Goal: Download file/media

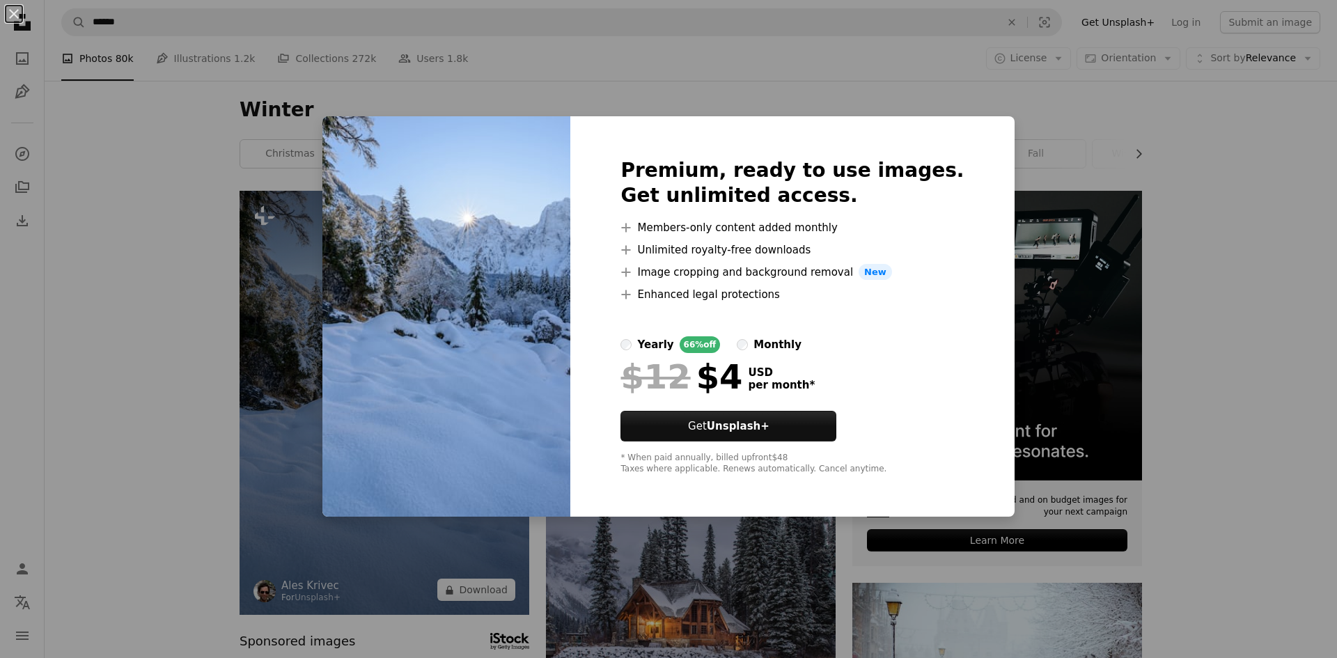
click at [297, 370] on div "An X shape Premium, ready to use images. Get unlimited access. A plus sign Memb…" at bounding box center [668, 329] width 1337 height 658
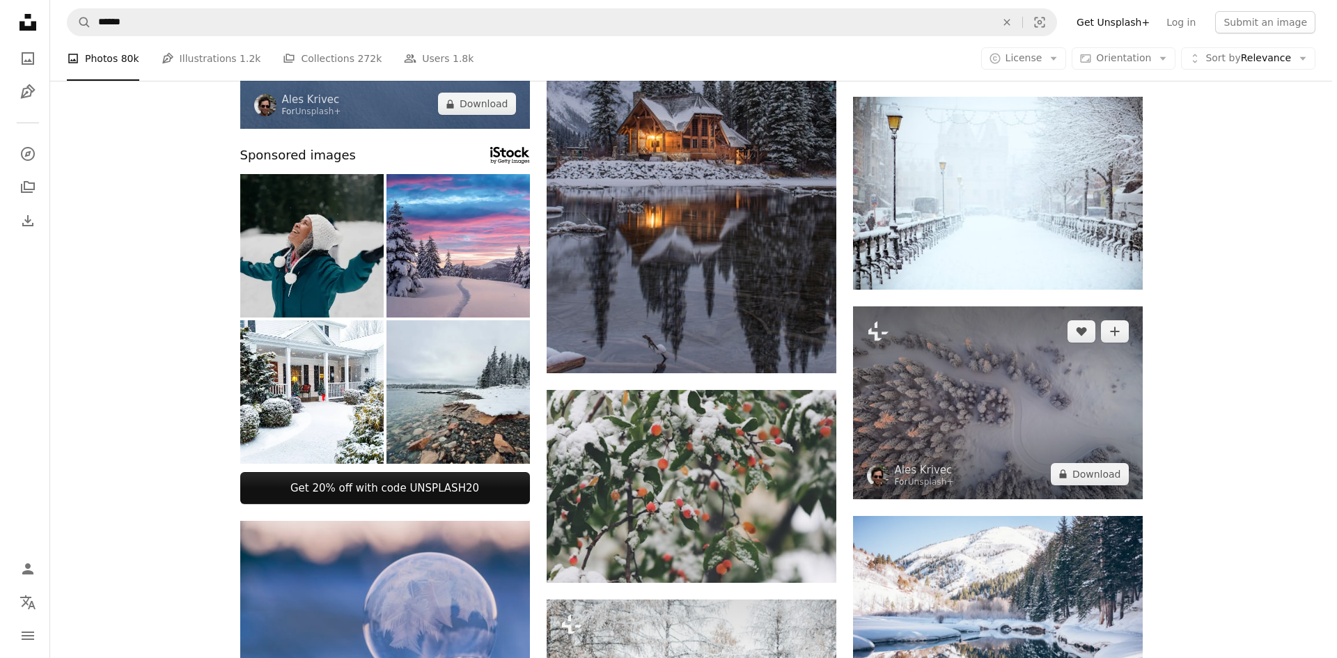
scroll to position [418, 0]
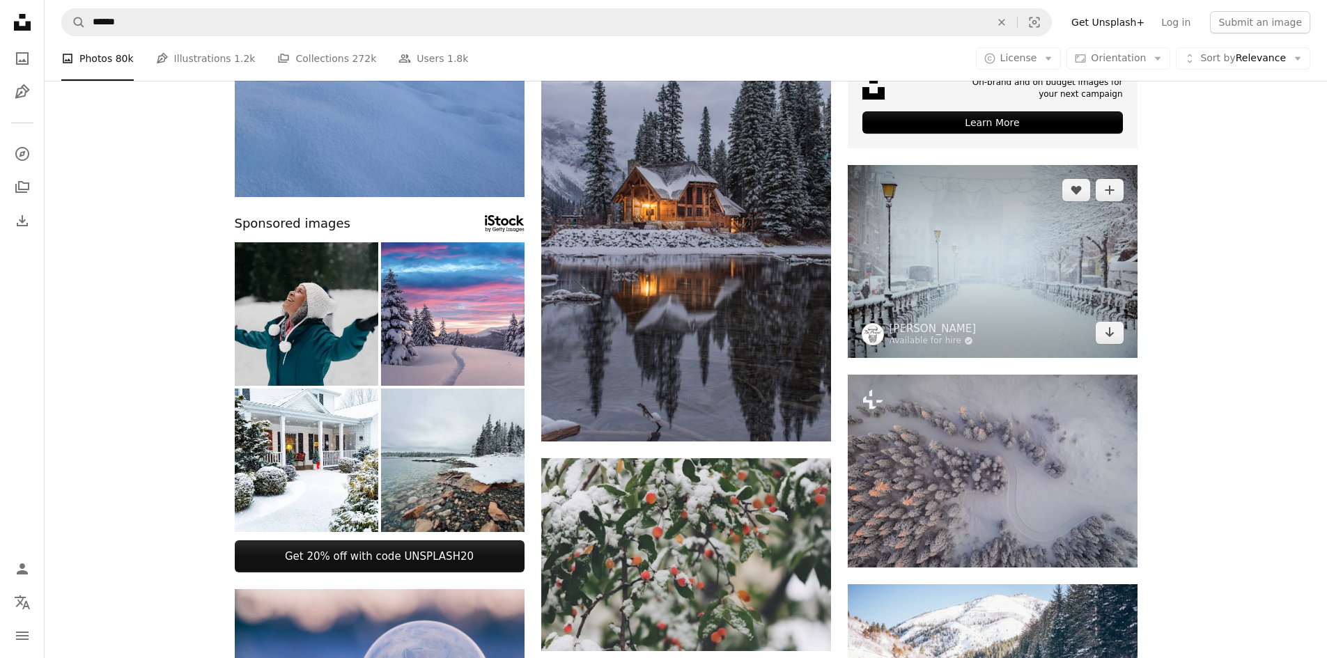
click at [972, 240] on img at bounding box center [993, 261] width 290 height 193
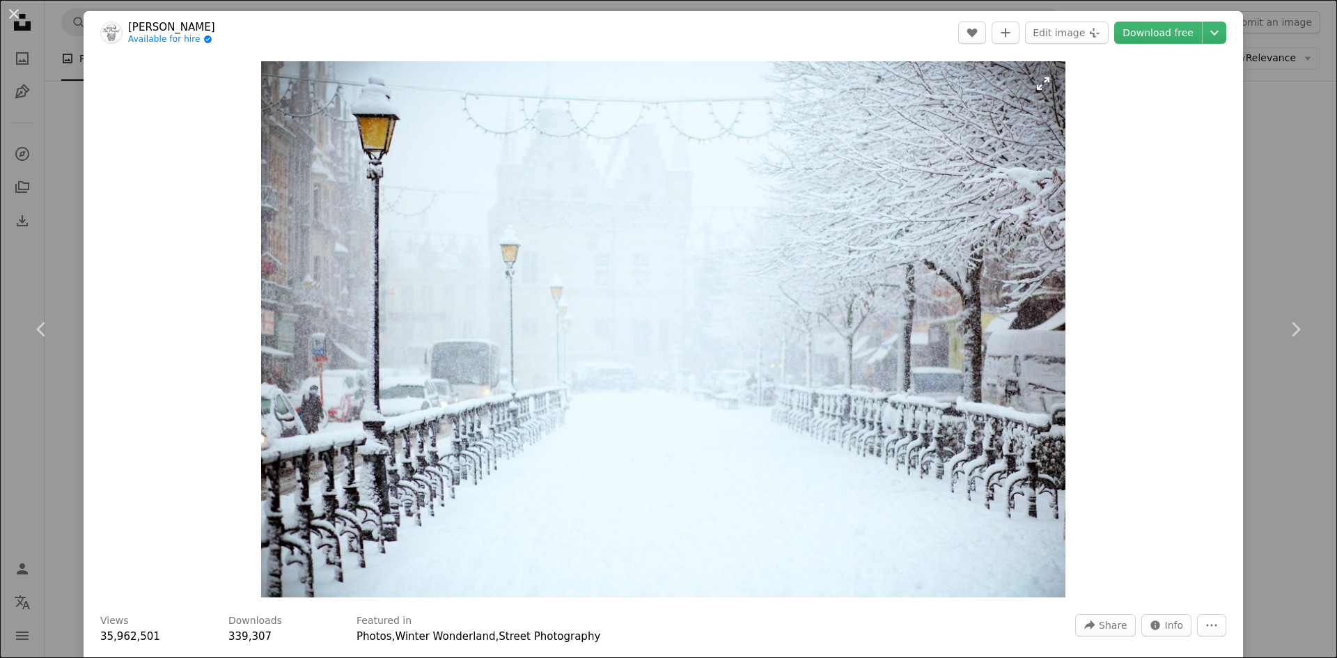
click at [606, 239] on img "Zoom in on this image" at bounding box center [663, 329] width 805 height 536
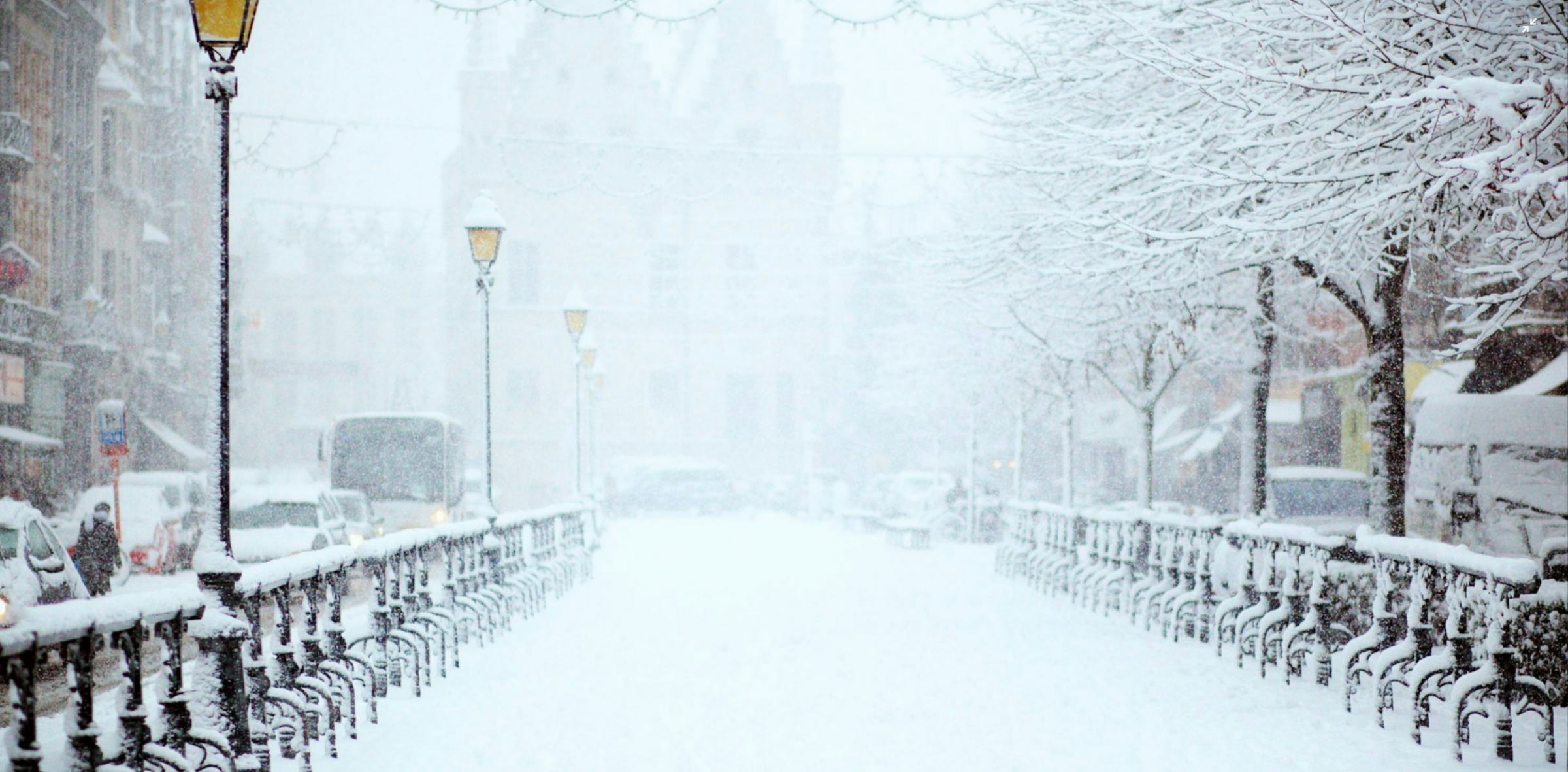
scroll to position [102, 0]
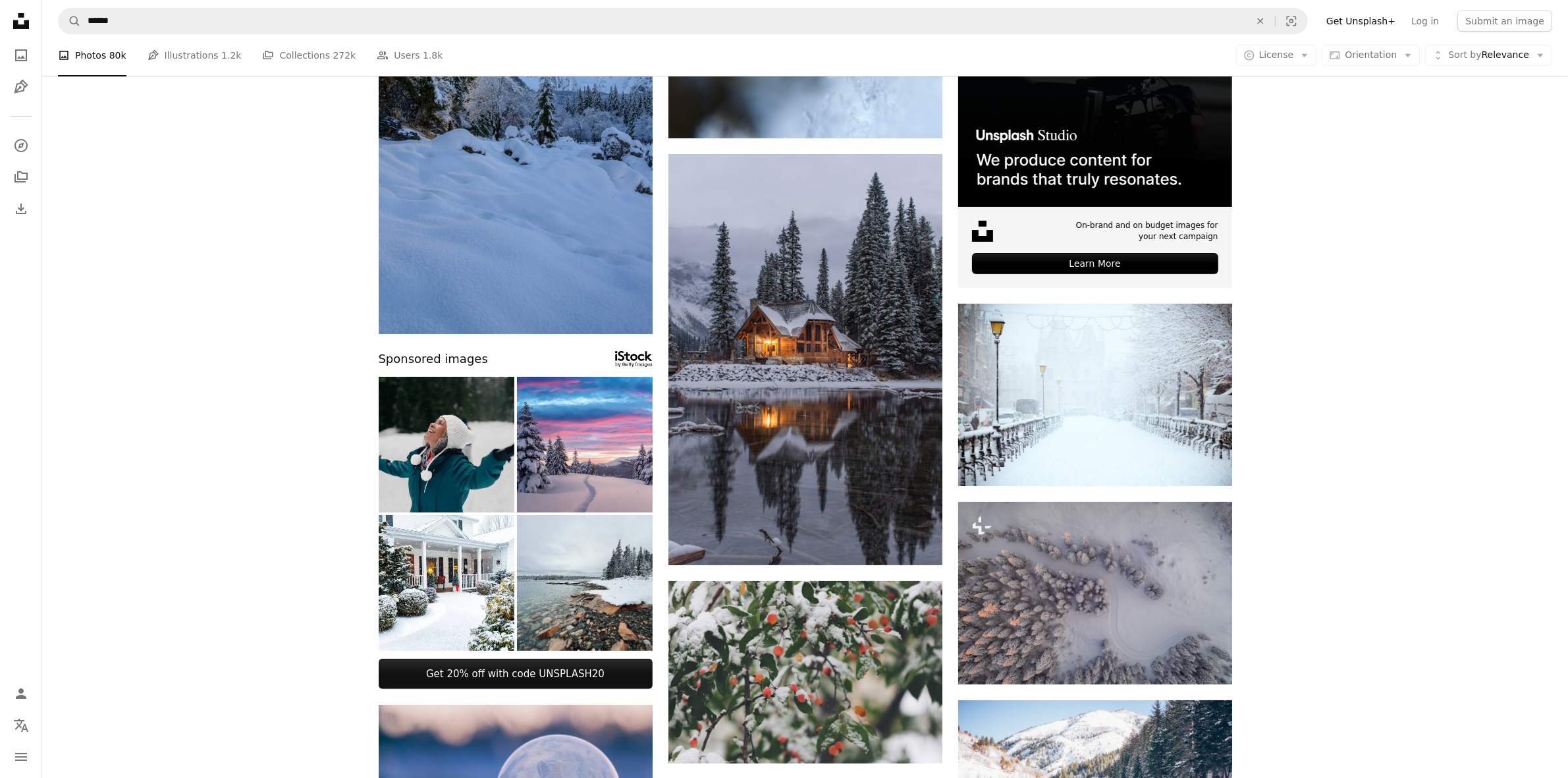
scroll to position [82, 0]
